Goal: Information Seeking & Learning: Learn about a topic

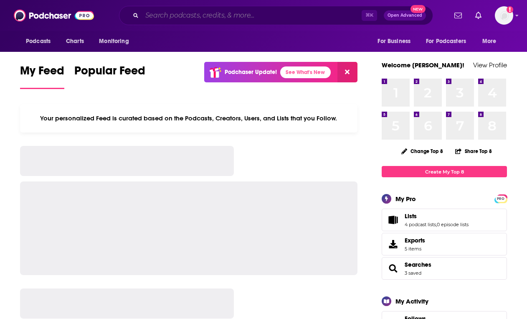
click at [312, 11] on input "Search podcasts, credits, & more..." at bounding box center [252, 15] width 220 height 13
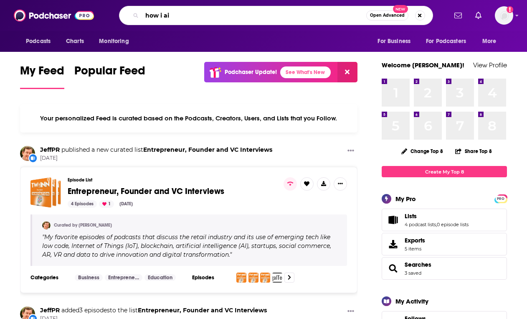
type input "how i ai"
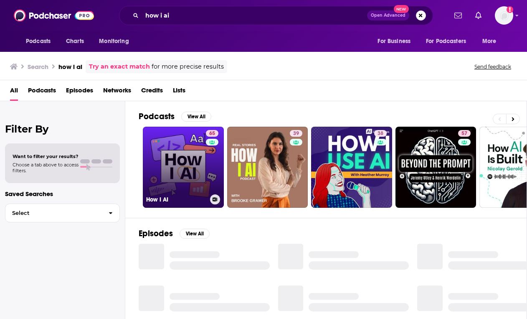
click at [184, 155] on link "65 How I AI" at bounding box center [183, 167] width 81 height 81
